Goal: Information Seeking & Learning: Get advice/opinions

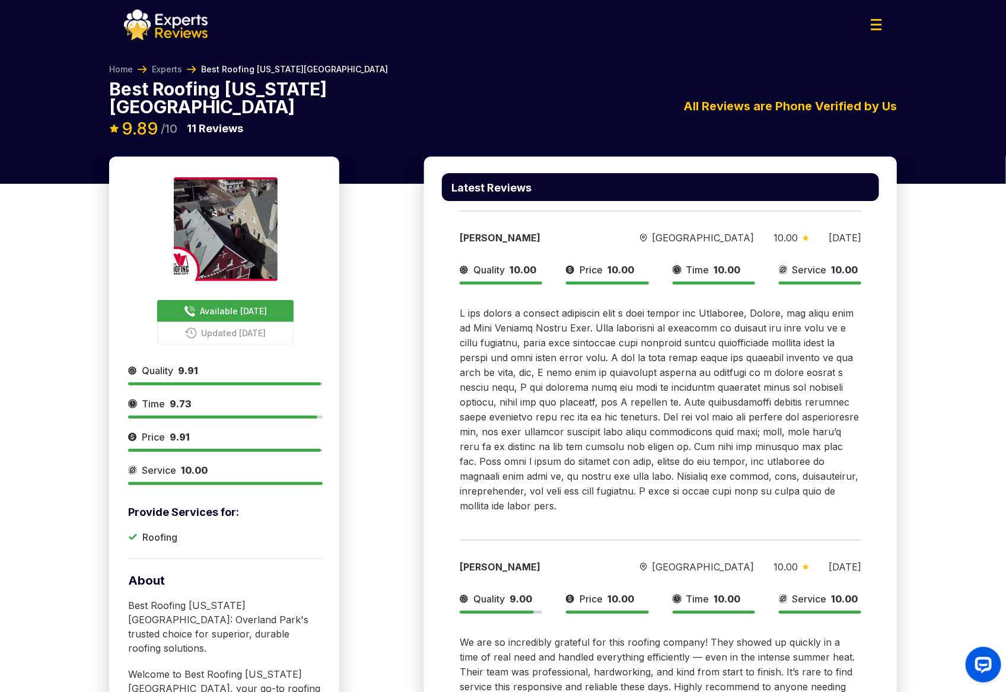
click at [175, 32] on img at bounding box center [166, 24] width 84 height 31
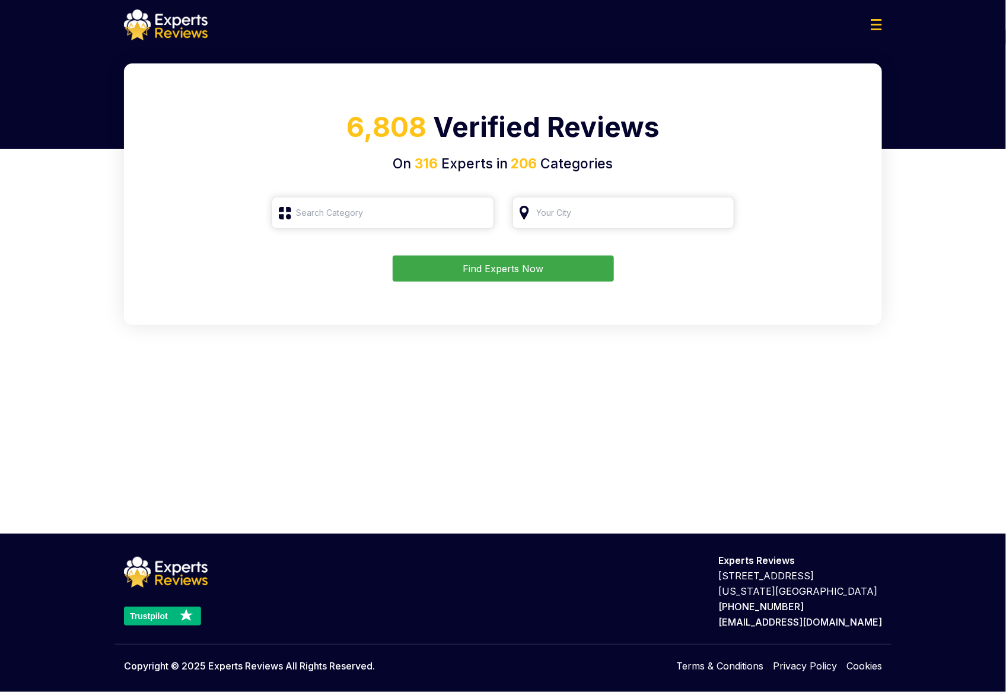
type input "Roofing"
click at [454, 271] on button "Find Experts Now" at bounding box center [503, 269] width 221 height 26
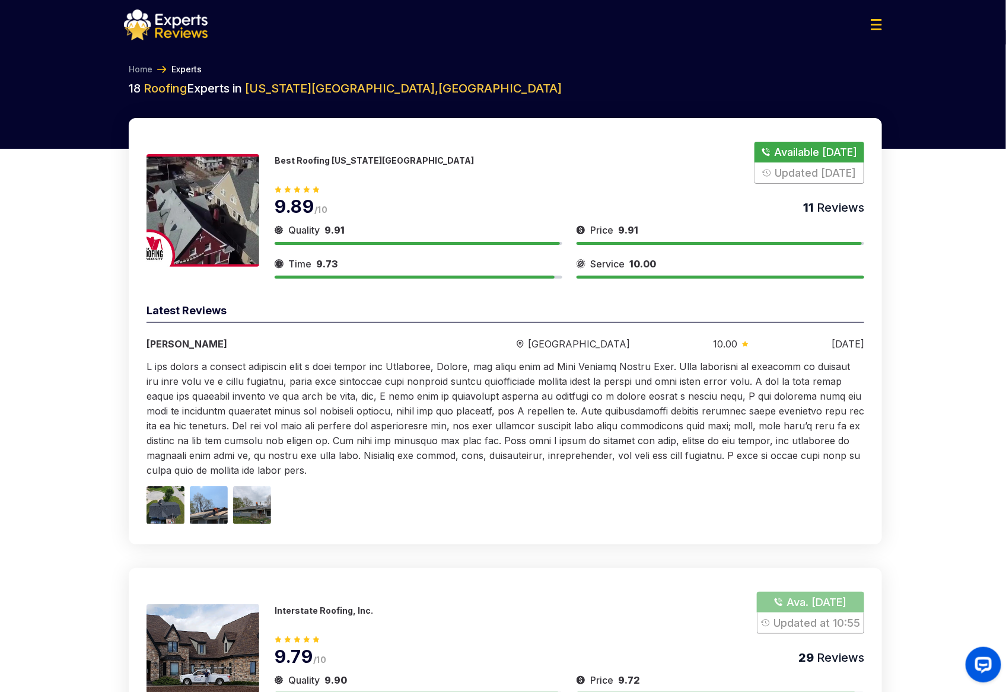
click at [336, 160] on p "Best Roofing [US_STATE][GEOGRAPHIC_DATA]" at bounding box center [374, 160] width 199 height 10
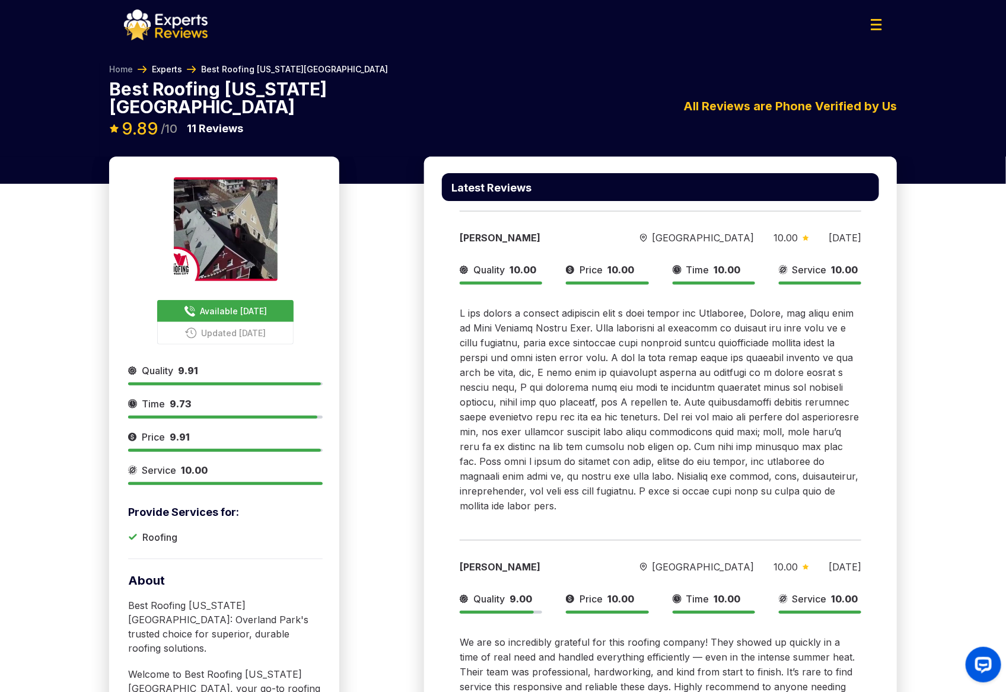
click at [174, 67] on link "Experts" at bounding box center [167, 69] width 30 height 12
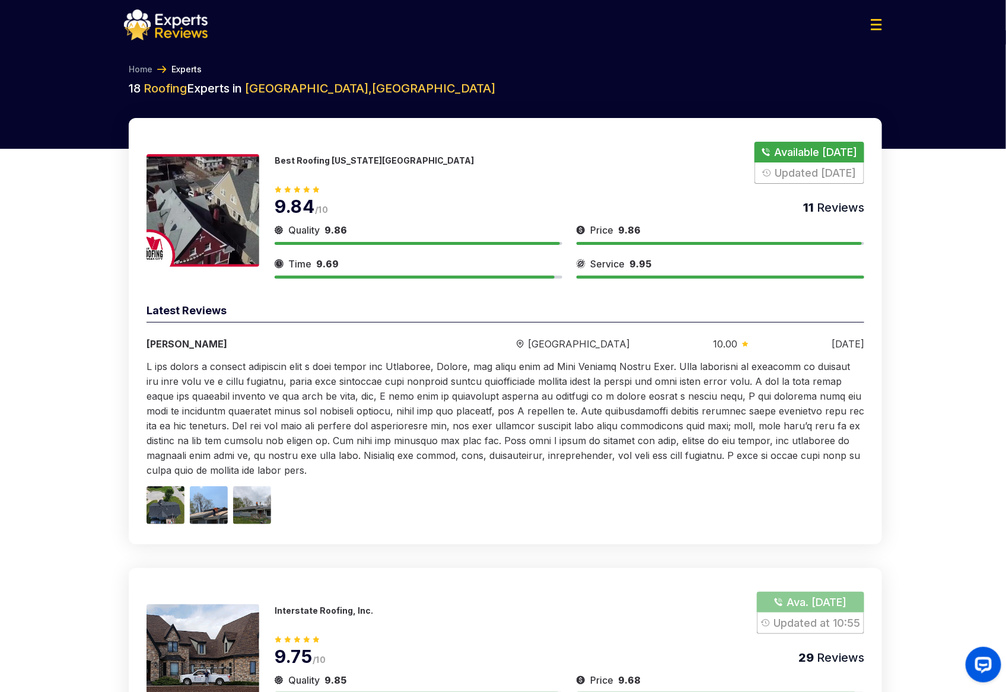
click at [316, 160] on p "Best Roofing [US_STATE][GEOGRAPHIC_DATA]" at bounding box center [374, 160] width 199 height 10
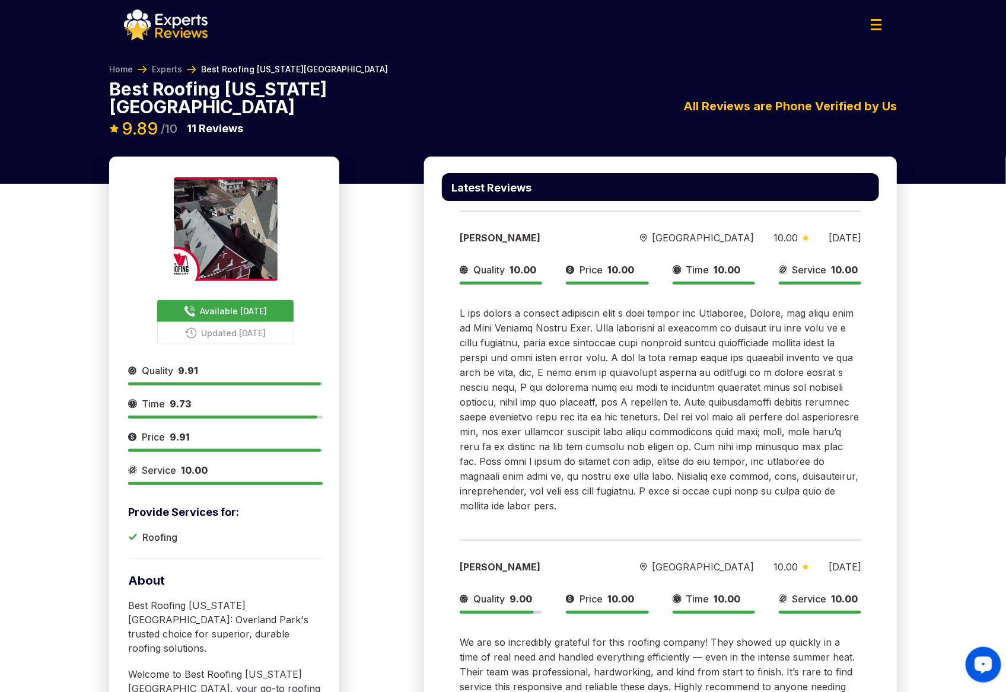
click at [982, 667] on icon "Launch OpenWidget widget" at bounding box center [983, 664] width 11 height 8
click at [165, 72] on link "Experts" at bounding box center [167, 69] width 30 height 12
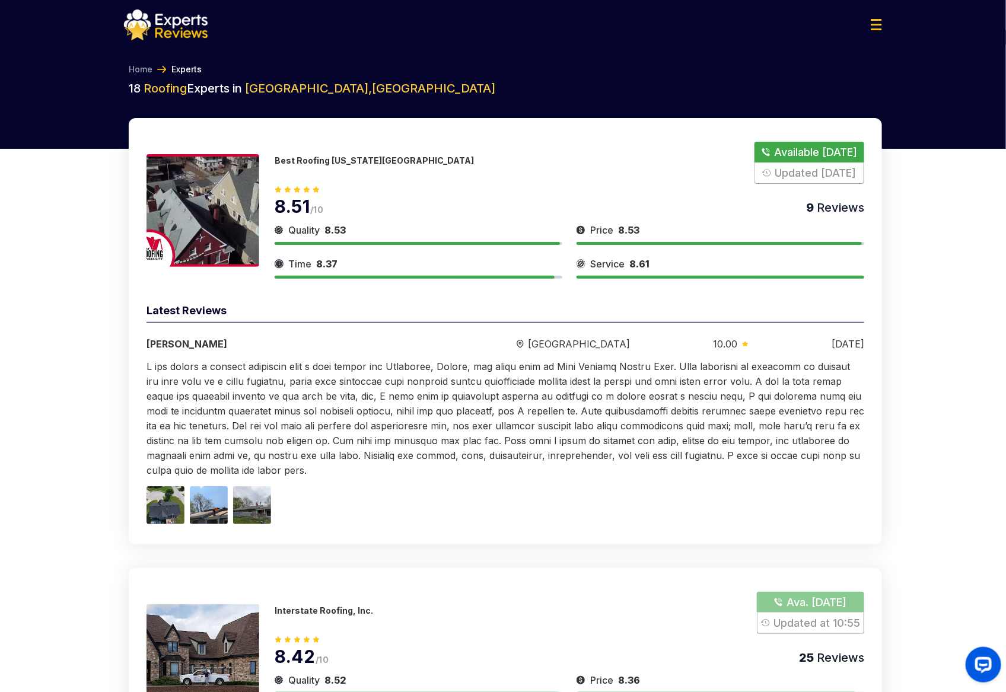
click at [301, 157] on p "Best Roofing [US_STATE][GEOGRAPHIC_DATA]" at bounding box center [374, 160] width 199 height 10
